Goal: Information Seeking & Learning: Learn about a topic

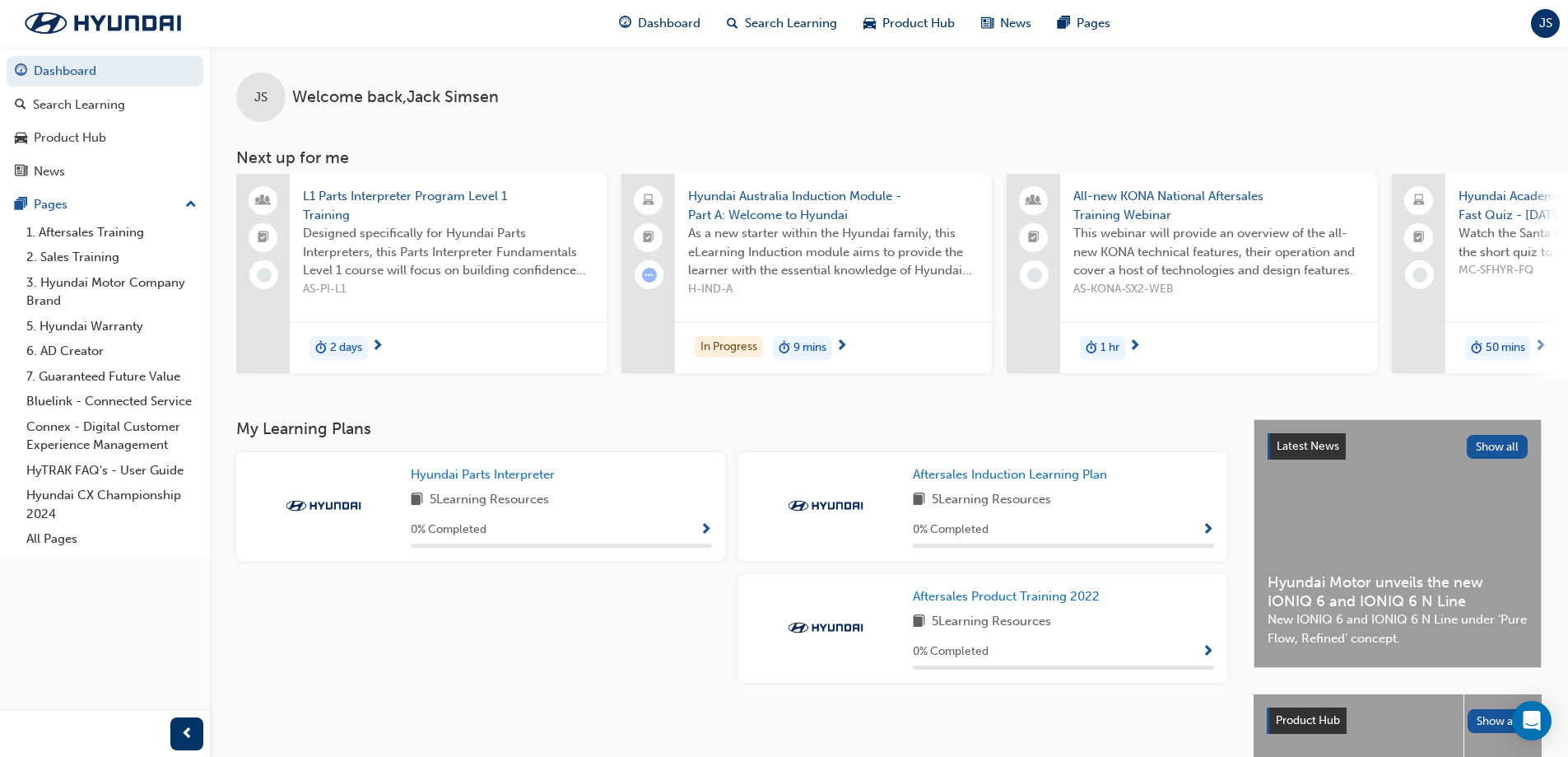
click at [478, 192] on span "L1 Parts Interpreter Program Level 1 Training" at bounding box center [447, 204] width 291 height 37
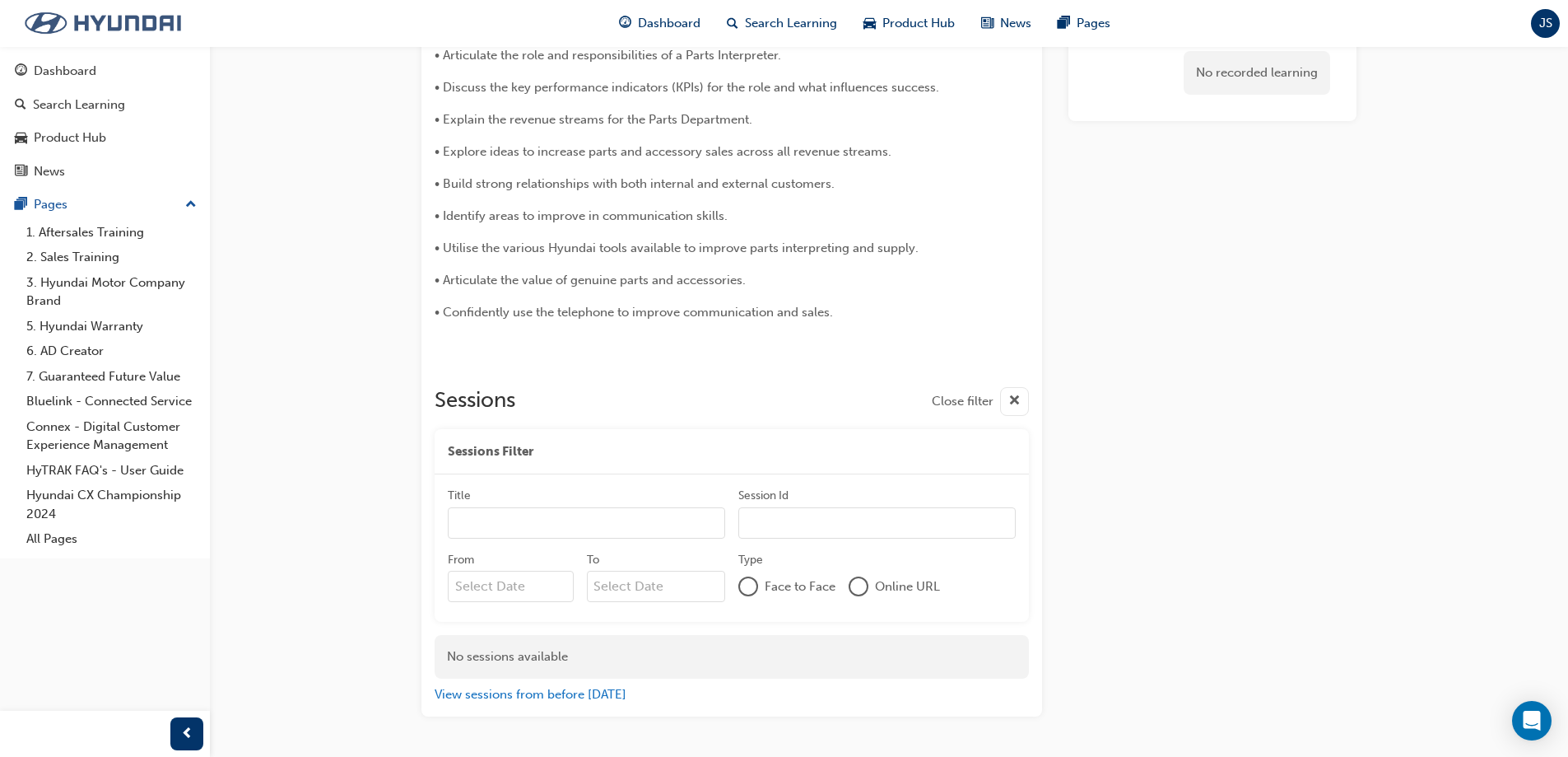
scroll to position [541, 0]
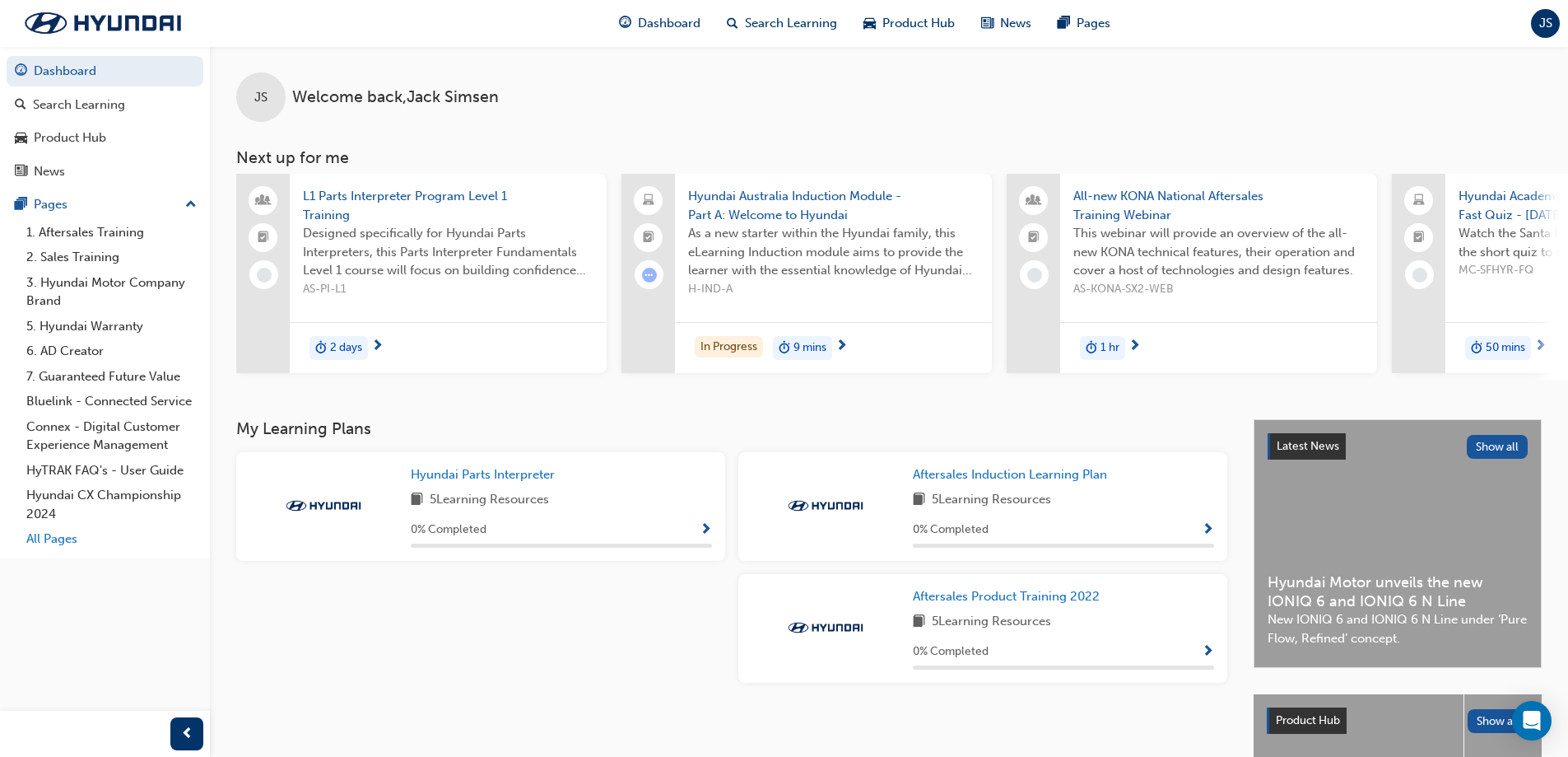
click at [60, 538] on link "All Pages" at bounding box center [111, 539] width 183 height 26
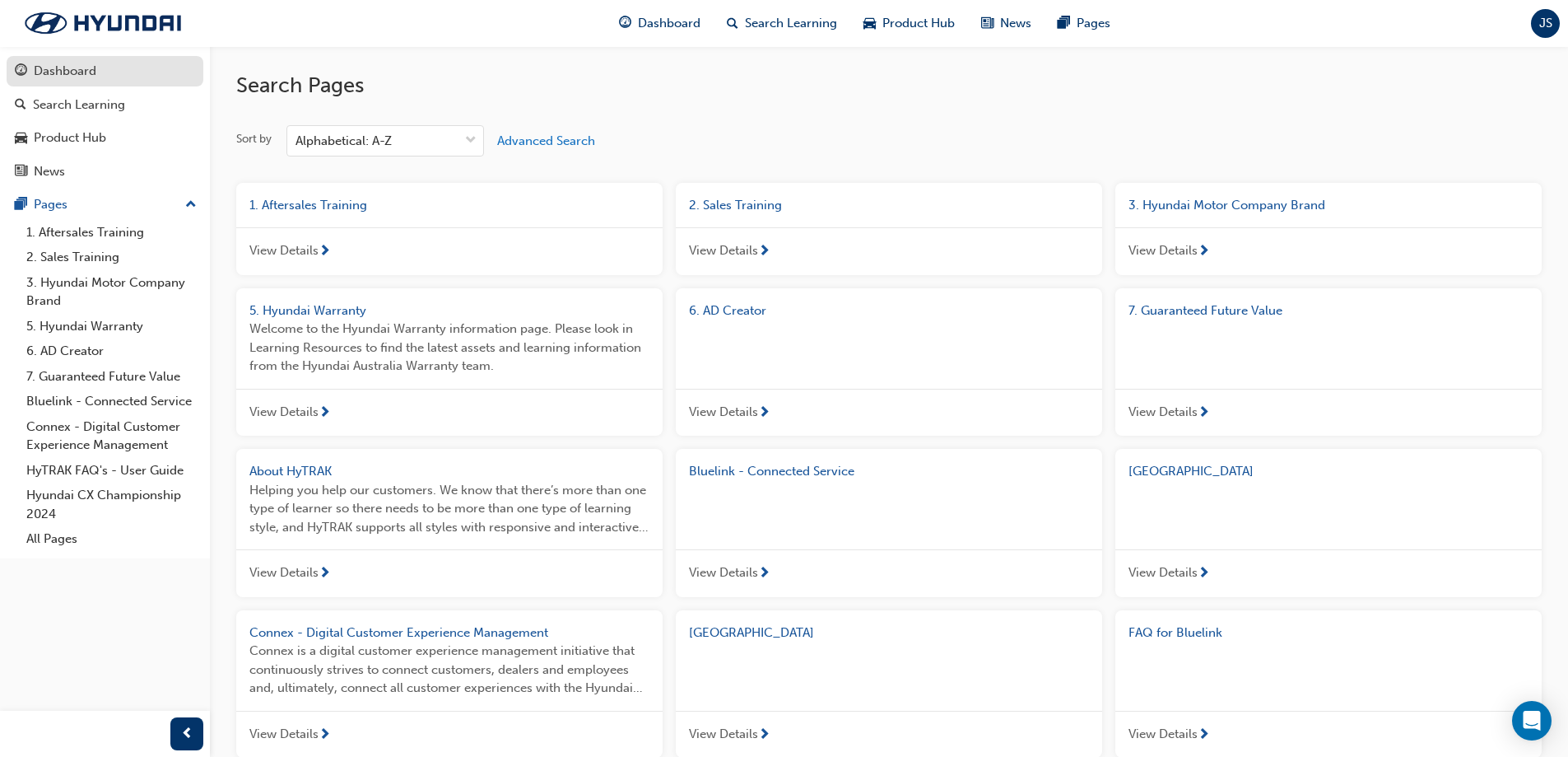
click at [123, 71] on div "Dashboard" at bounding box center [105, 70] width 181 height 21
